Goal: Task Accomplishment & Management: Check status

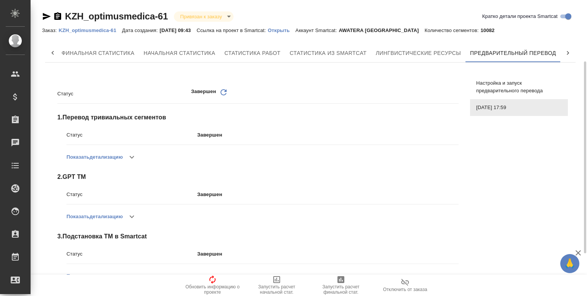
scroll to position [160, 0]
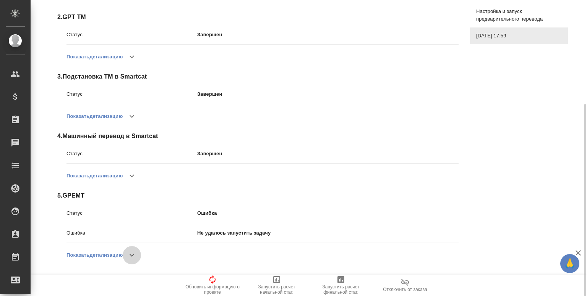
click at [133, 259] on icon "button" at bounding box center [131, 255] width 9 height 9
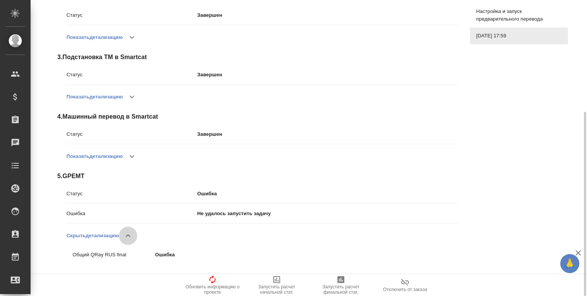
click at [128, 230] on button "button" at bounding box center [128, 236] width 18 height 18
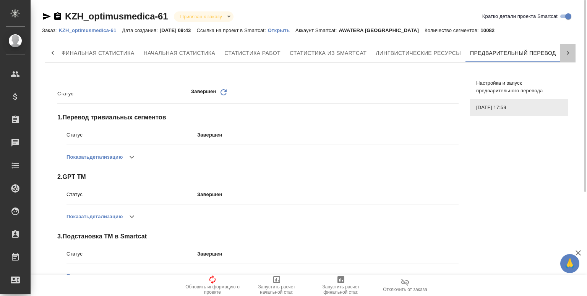
click at [568, 52] on icon at bounding box center [568, 53] width 8 height 8
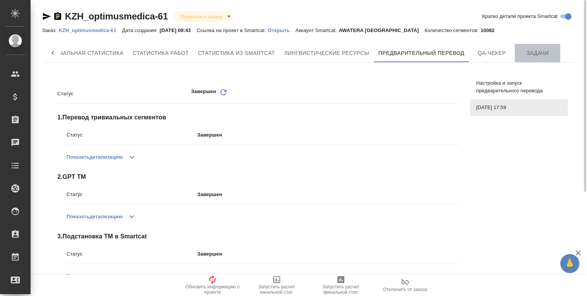
click at [547, 49] on span "Задачи" at bounding box center [537, 53] width 37 height 10
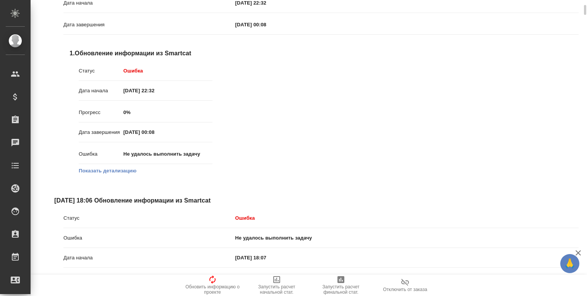
scroll to position [137, 0]
click at [107, 173] on button "Показать детализацию" at bounding box center [108, 171] width 58 height 8
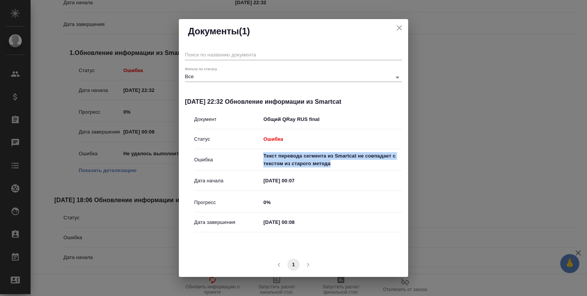
drag, startPoint x: 262, startPoint y: 156, endPoint x: 335, endPoint y: 166, distance: 73.3
click at [335, 166] on div "Ошибка Текст перевода сегмента из Smartcat не совпадает с текстом из старого ме…" at bounding box center [298, 159] width 208 height 15
copy div "Ошибка Текст перевода сегмента из Smartcat не совпадает с текстом из старого ме…"
click at [325, 241] on div "[DATE] 22:32 Обновление информации из Smartcat Документ Общий QRay RUS final Ст…" at bounding box center [293, 170] width 217 height 146
